Goal: Task Accomplishment & Management: Manage account settings

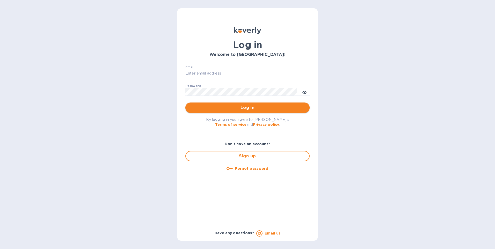
type input "gzall@zallandsons.com"
click at [232, 108] on span "Log in" at bounding box center [248, 108] width 116 height 6
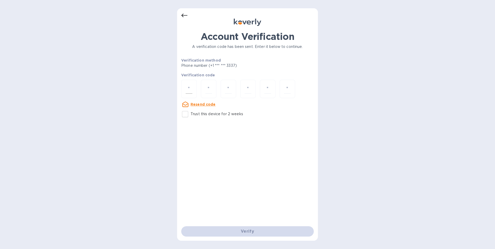
click at [184, 92] on div at bounding box center [189, 89] width 16 height 18
type input "9"
type input "1"
type input "9"
type input "5"
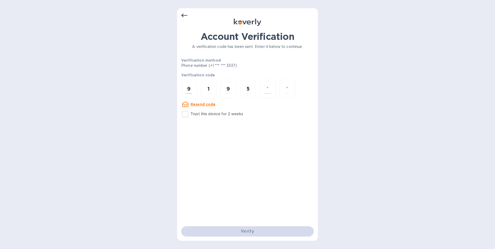
type input "7"
type input "3"
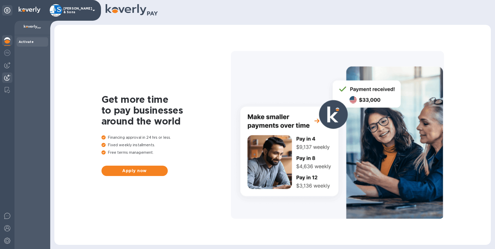
click at [11, 73] on div at bounding box center [7, 78] width 10 height 11
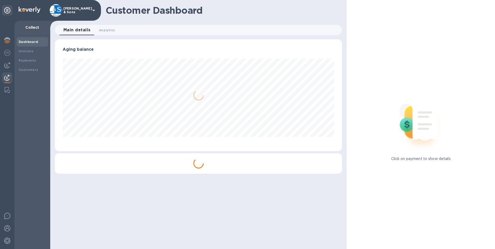
scroll to position [112, 288]
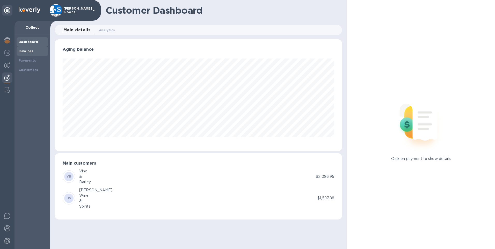
click at [33, 50] on div "Invoices" at bounding box center [32, 51] width 27 height 5
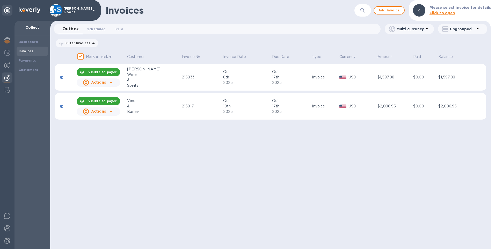
click at [98, 31] on span "Scheduled 0" at bounding box center [96, 28] width 19 height 5
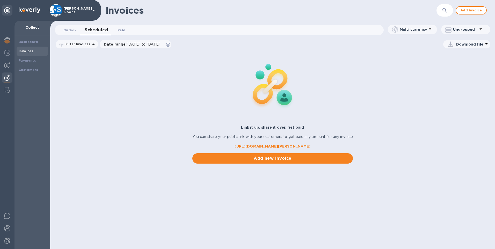
click at [123, 31] on span "Paid 0" at bounding box center [122, 29] width 8 height 5
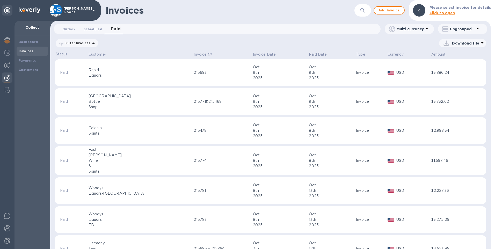
click at [97, 31] on span "Scheduled 0" at bounding box center [93, 28] width 19 height 5
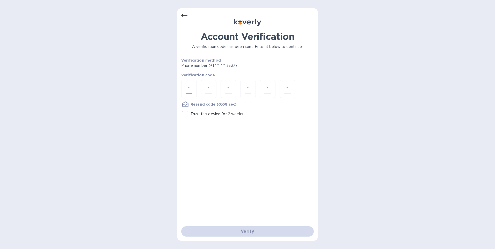
click at [190, 90] on input "number" at bounding box center [189, 89] width 7 height 10
type input "4"
type input "7"
type input "2"
type input "9"
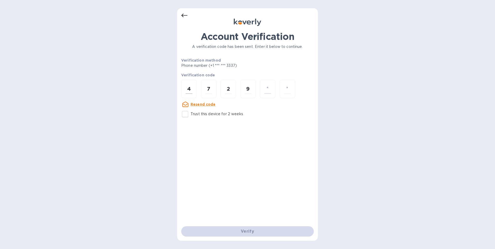
type input "0"
type input "8"
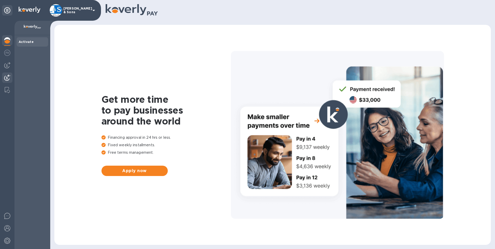
click at [8, 78] on img at bounding box center [7, 78] width 6 height 6
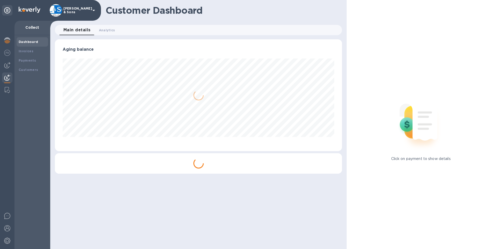
scroll to position [112, 288]
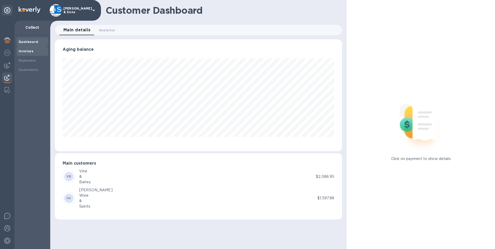
click at [27, 55] on div "Invoices" at bounding box center [33, 51] width 32 height 9
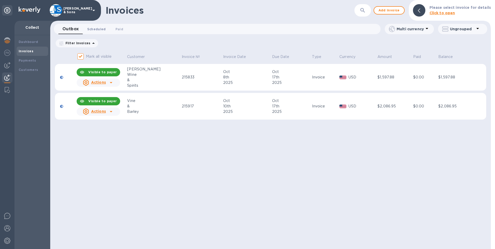
click at [95, 30] on span "Scheduled 0" at bounding box center [96, 28] width 19 height 5
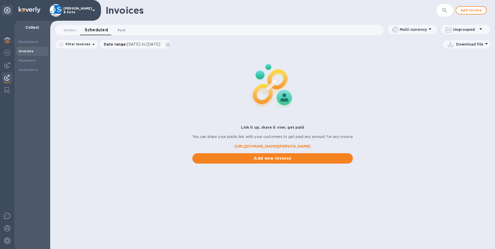
click at [118, 31] on span "Paid 0" at bounding box center [122, 29] width 8 height 5
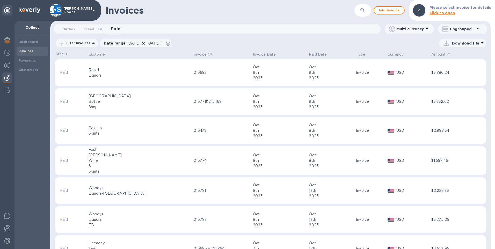
click at [435, 54] on p "Amount" at bounding box center [439, 54] width 15 height 5
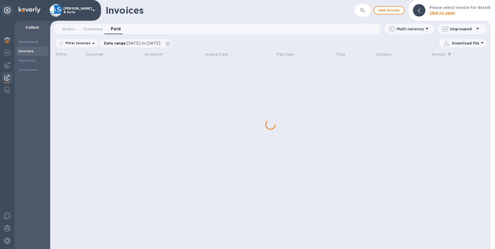
click at [435, 54] on p "Amount" at bounding box center [439, 54] width 15 height 5
click at [283, 55] on p "Paid Date" at bounding box center [285, 54] width 18 height 5
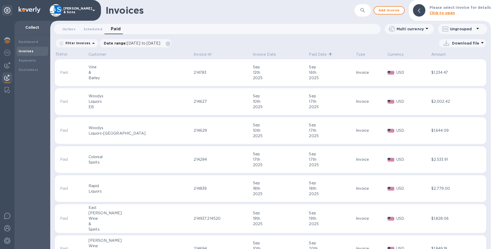
click at [309, 54] on p "Paid Date" at bounding box center [318, 54] width 18 height 5
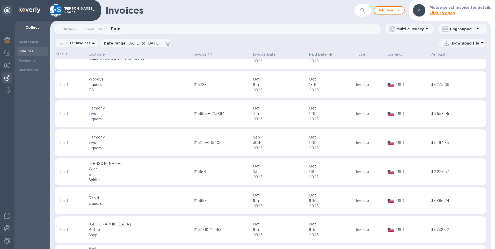
scroll to position [26, 0]
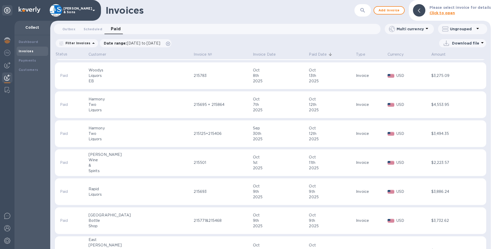
click at [463, 44] on p "Download file" at bounding box center [465, 43] width 27 height 5
click at [461, 54] on li "XLSX file" at bounding box center [463, 55] width 35 height 15
click at [235, 37] on div "Invoices ​ Add invoice Please select invoice for details Click to open Outbox 0…" at bounding box center [270, 124] width 441 height 249
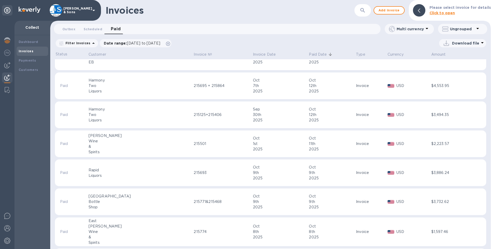
scroll to position [0, 0]
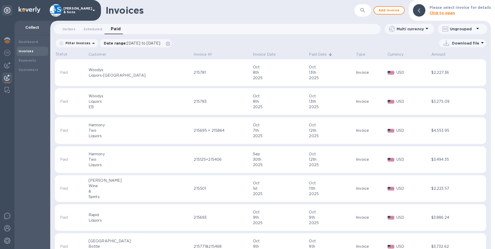
click at [309, 53] on p "Paid Date" at bounding box center [318, 54] width 18 height 5
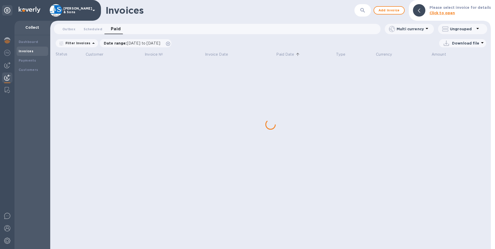
click at [287, 54] on tr "Status Customer Invoice № Invoice Date Paid Date Type Currency Amount" at bounding box center [271, 54] width 432 height 9
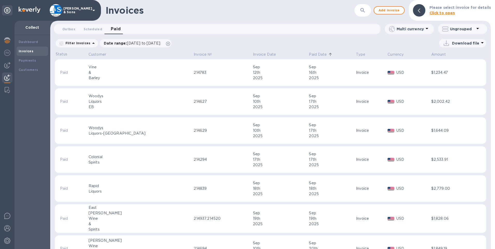
click at [309, 53] on p "Paid Date" at bounding box center [318, 54] width 18 height 5
